Goal: Task Accomplishment & Management: Use online tool/utility

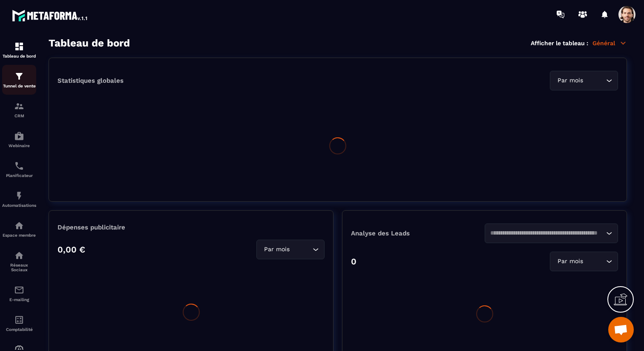
click at [23, 81] on img at bounding box center [19, 76] width 10 height 10
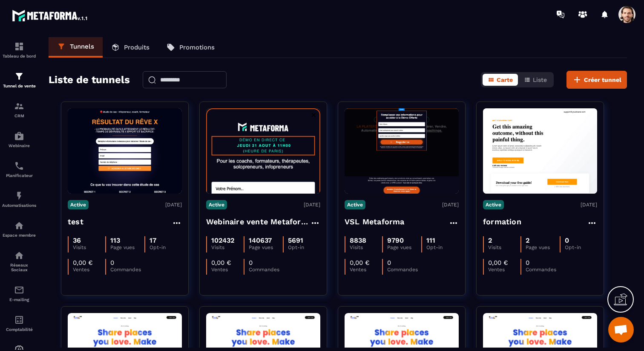
click at [631, 13] on span at bounding box center [626, 14] width 17 height 17
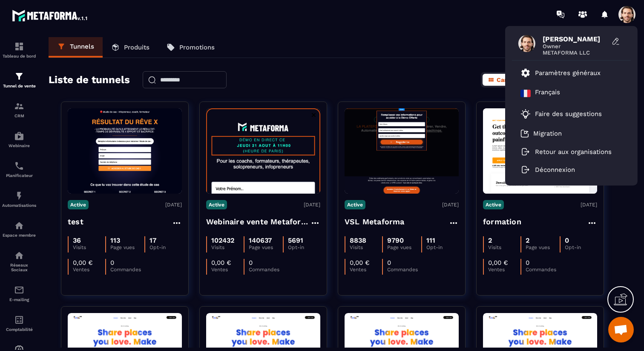
click at [453, 23] on div "[PERSON_NAME] Owner METAFORMA LLC Paramètres généraux Français Faire des sugges…" at bounding box center [372, 14] width 544 height 29
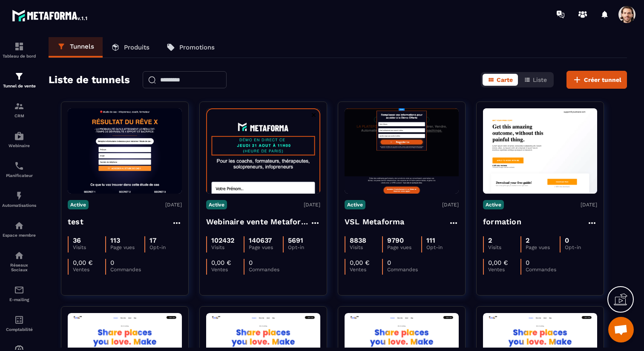
click at [323, 73] on div "Liste de tunnels Carte Liste Créer tunnel" at bounding box center [338, 80] width 578 height 18
click at [317, 83] on div "Liste de tunnels Carte Liste Créer tunnel" at bounding box center [338, 80] width 578 height 18
click at [70, 94] on div "Tunnels Produits Promotions Liste de tunnels Carte Liste Créer tunnel Active [D…" at bounding box center [337, 192] width 595 height 310
click at [128, 44] on p "Produits" at bounding box center [137, 47] width 26 height 8
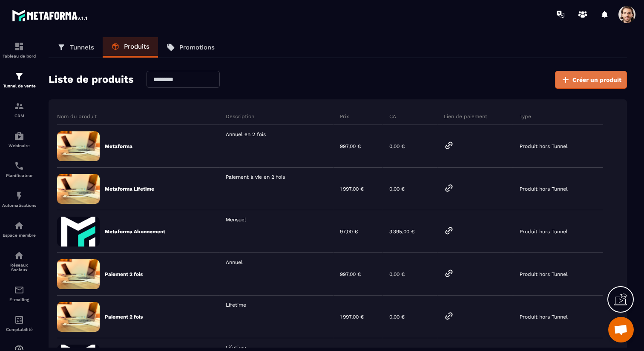
click at [607, 80] on span "Créer un produit" at bounding box center [596, 79] width 49 height 9
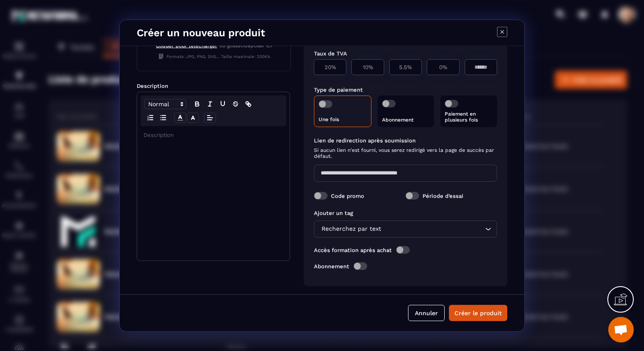
scroll to position [91, 0]
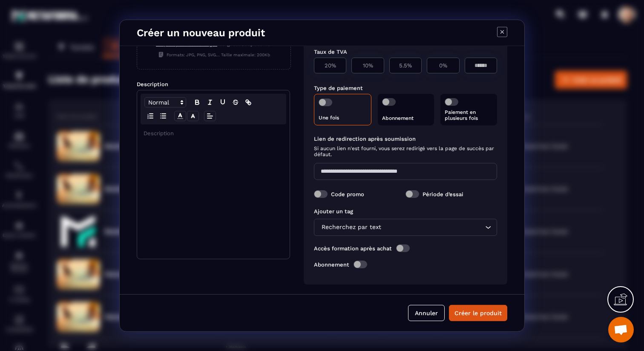
click at [499, 35] on icon "Modal window" at bounding box center [502, 31] width 10 height 10
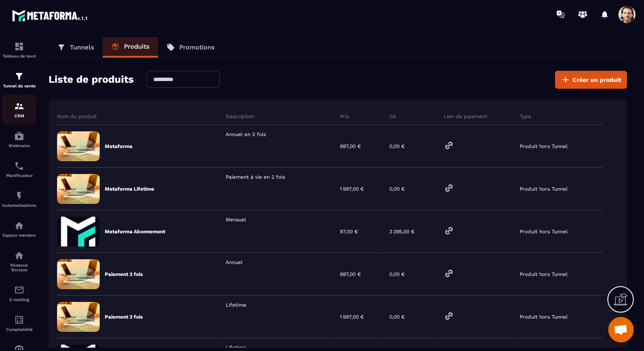
click at [12, 111] on div "CRM" at bounding box center [19, 109] width 34 height 17
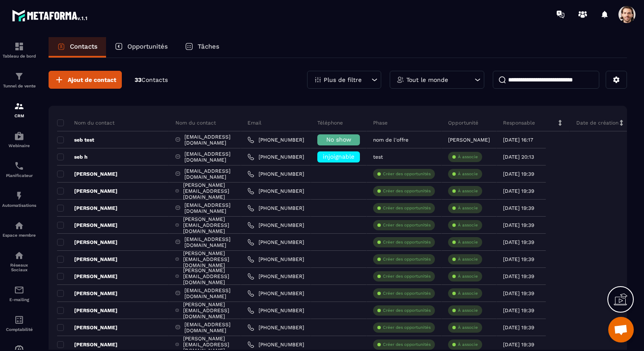
click at [206, 54] on div "Tâches" at bounding box center [202, 47] width 52 height 20
